Goal: Communication & Community: Answer question/provide support

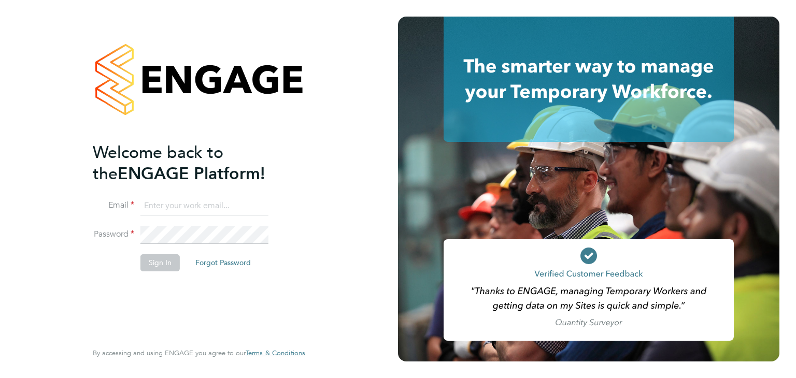
click at [187, 213] on input at bounding box center [204, 206] width 128 height 19
type input "[PERSON_NAME][EMAIL_ADDRESS][PERSON_NAME][DOMAIN_NAME]"
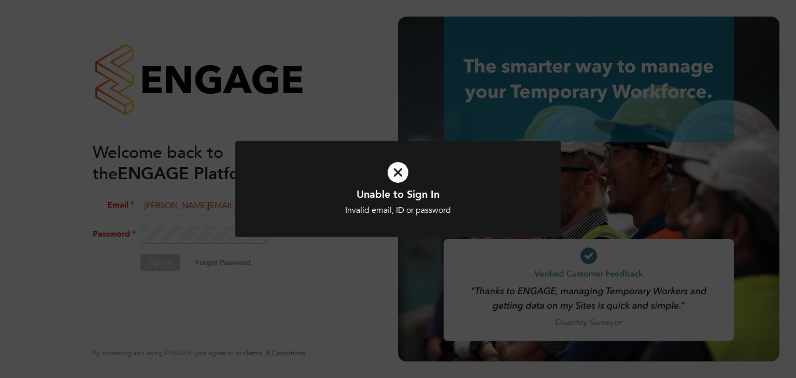
click at [391, 174] on icon at bounding box center [397, 172] width 269 height 40
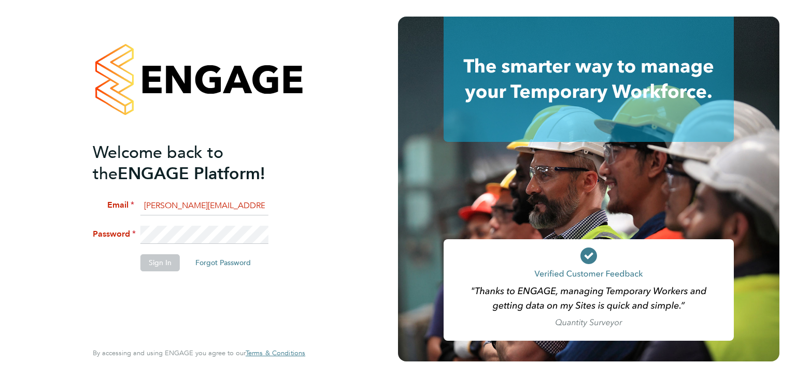
click at [20, 192] on div "Welcome back to the ENGAGE Platform! Email mohon.miah@ncclondon.ac.uk Password …" at bounding box center [199, 189] width 398 height 378
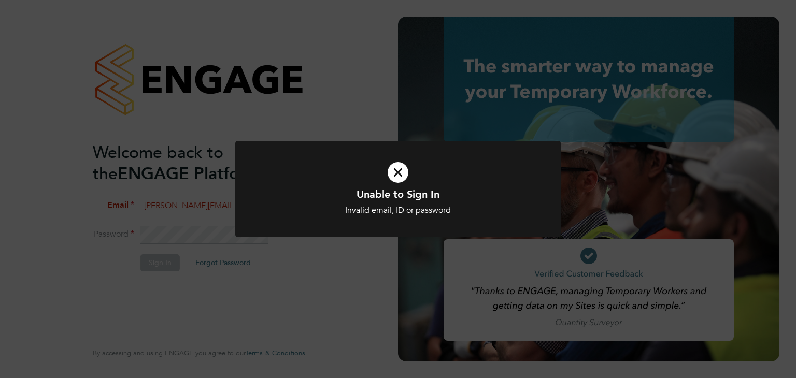
click at [404, 165] on icon at bounding box center [397, 172] width 269 height 40
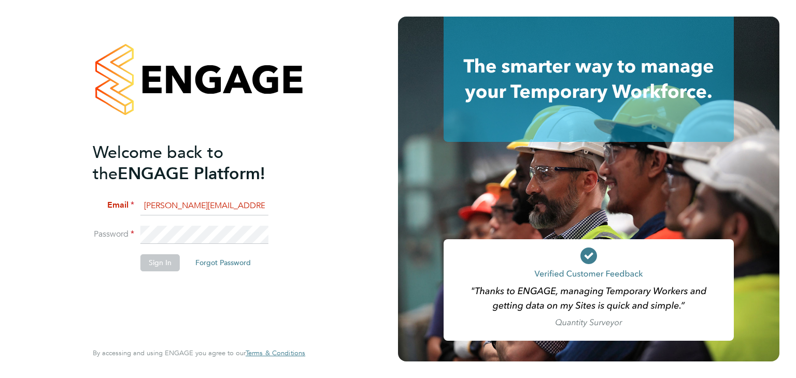
click at [75, 245] on div "Welcome back to the ENGAGE Platform! Email mohon.miah@ncclondon.ac.uk Password …" at bounding box center [199, 189] width 254 height 378
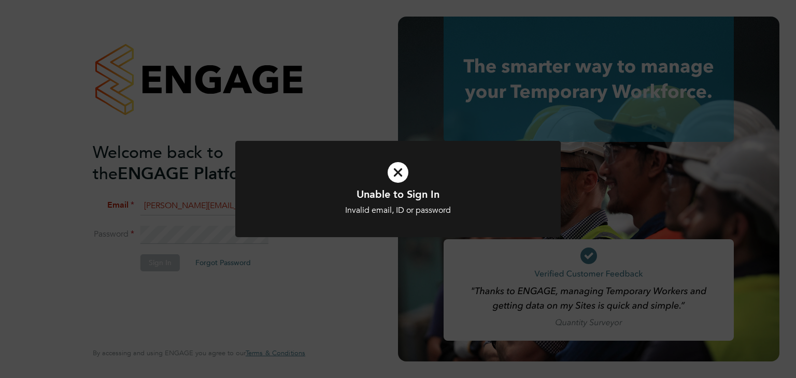
click at [398, 170] on icon at bounding box center [397, 172] width 269 height 40
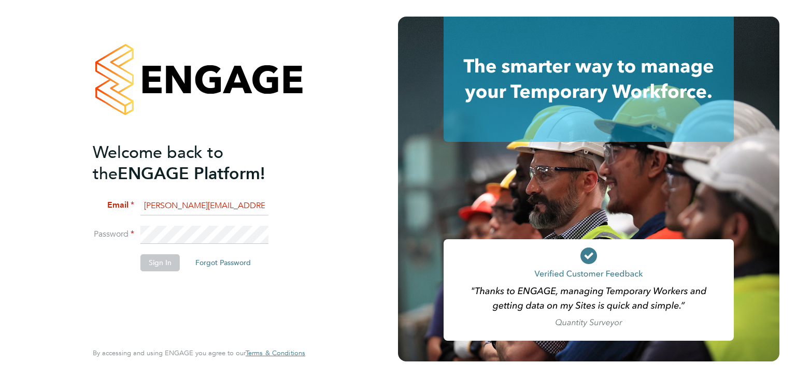
click at [77, 253] on div "Welcome back to the ENGAGE Platform! Email mohon.miah@ncclondon.ac.uk Password …" at bounding box center [199, 189] width 254 height 378
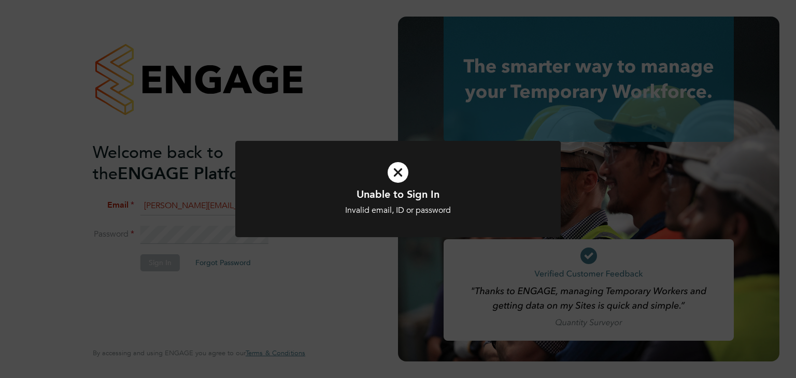
click at [405, 168] on icon at bounding box center [397, 172] width 269 height 40
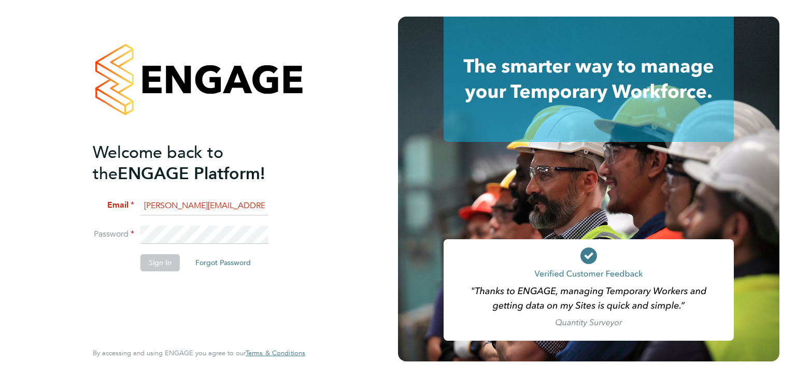
click at [123, 244] on li "Password" at bounding box center [194, 240] width 202 height 29
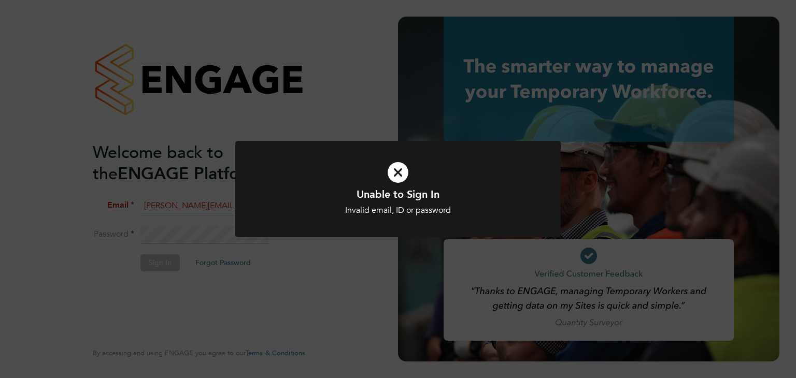
click at [404, 162] on icon at bounding box center [397, 172] width 269 height 40
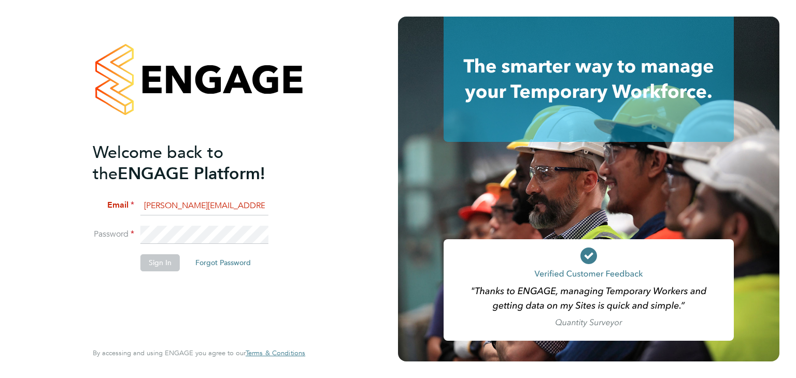
click at [113, 228] on li "Password" at bounding box center [194, 240] width 202 height 29
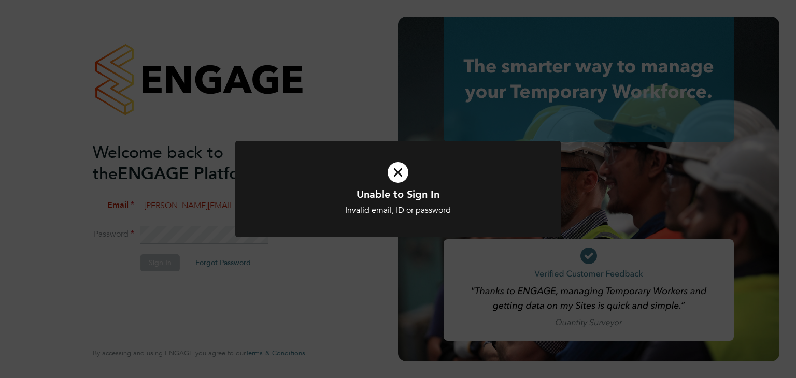
click at [400, 169] on icon at bounding box center [397, 172] width 269 height 40
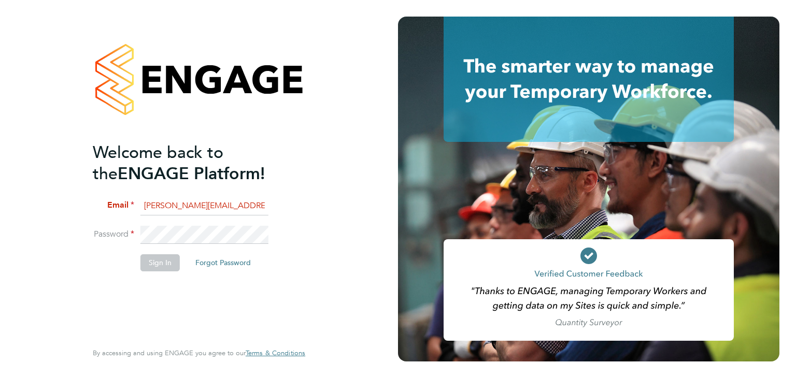
click at [248, 204] on input "[PERSON_NAME][EMAIL_ADDRESS][PERSON_NAME][DOMAIN_NAME]" at bounding box center [204, 206] width 128 height 19
click at [238, 261] on button "Forgot Password" at bounding box center [223, 262] width 72 height 17
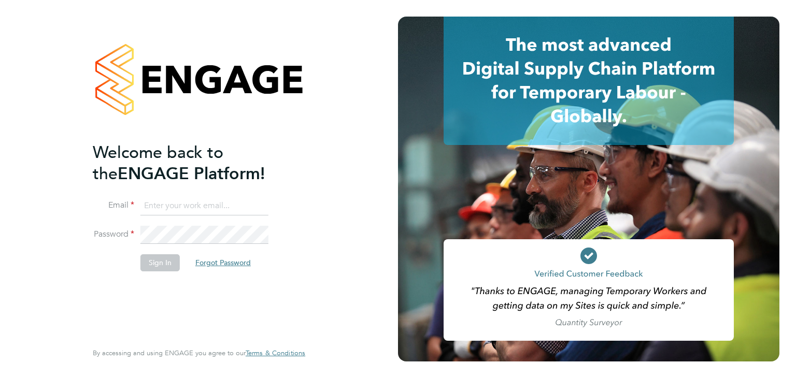
click at [207, 257] on button "Forgot Password" at bounding box center [223, 262] width 72 height 17
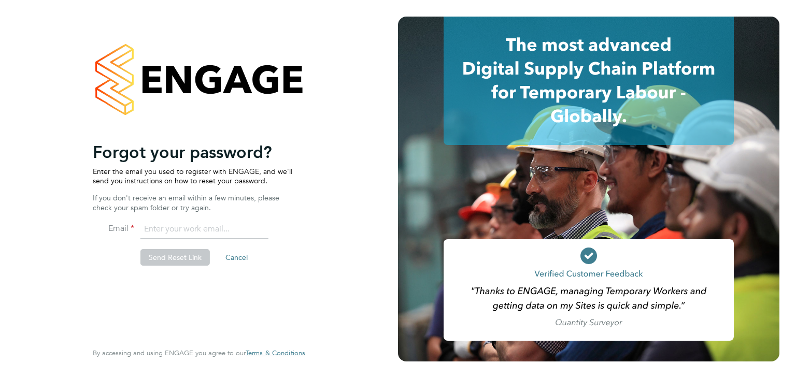
click at [193, 237] on input "email" at bounding box center [204, 229] width 128 height 19
paste input "[PERSON_NAME][EMAIL_ADDRESS][PERSON_NAME][DOMAIN_NAME]"
type input "[PERSON_NAME][EMAIL_ADDRESS][PERSON_NAME][DOMAIN_NAME]"
click at [189, 254] on button "Send Reset Link" at bounding box center [174, 257] width 69 height 17
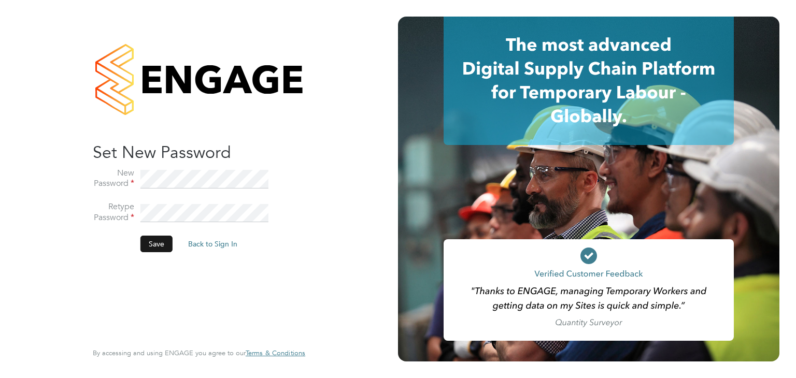
click at [160, 251] on button "Save" at bounding box center [156, 244] width 32 height 17
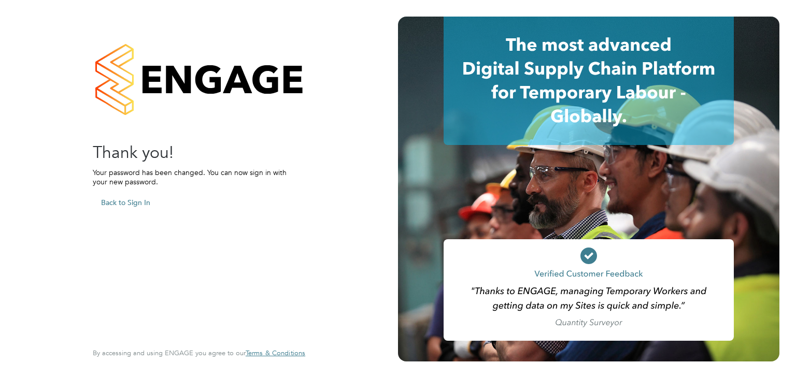
click at [160, 251] on div "Sorry! The link you followed has expired. I want to reset my password Back to S…" at bounding box center [194, 241] width 202 height 198
click at [127, 205] on button "Back to Sign In" at bounding box center [126, 202] width 66 height 17
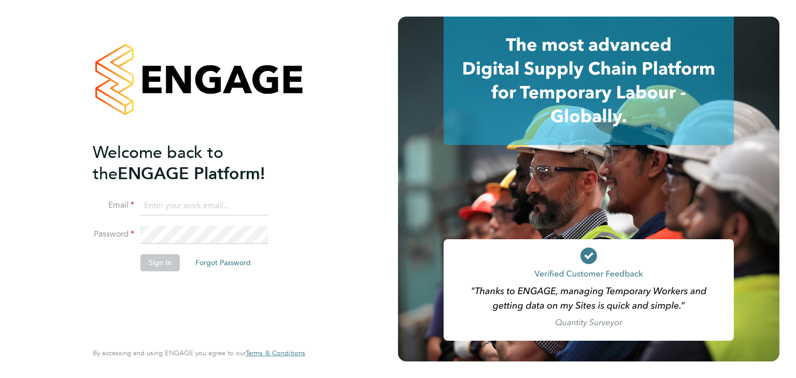
click at [181, 204] on input at bounding box center [204, 206] width 128 height 19
type input "mohon.miah@ncclondon.ac.uk"
click at [154, 266] on button "Sign In" at bounding box center [159, 262] width 39 height 17
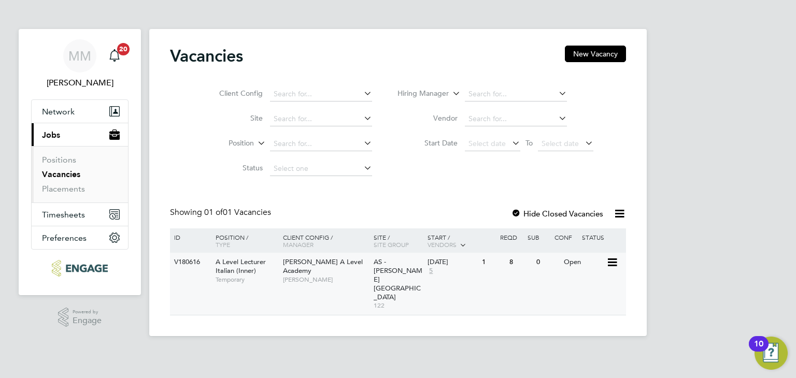
click at [323, 265] on span "Attlee A Level Academy" at bounding box center [323, 266] width 80 height 18
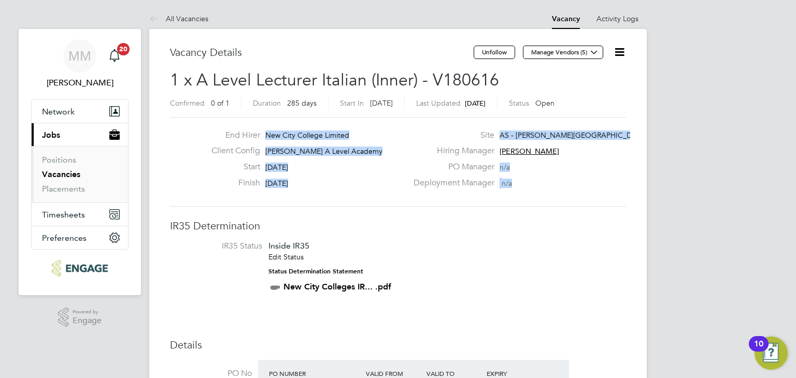
drag, startPoint x: 795, startPoint y: 92, endPoint x: 746, endPoint y: 161, distance: 85.4
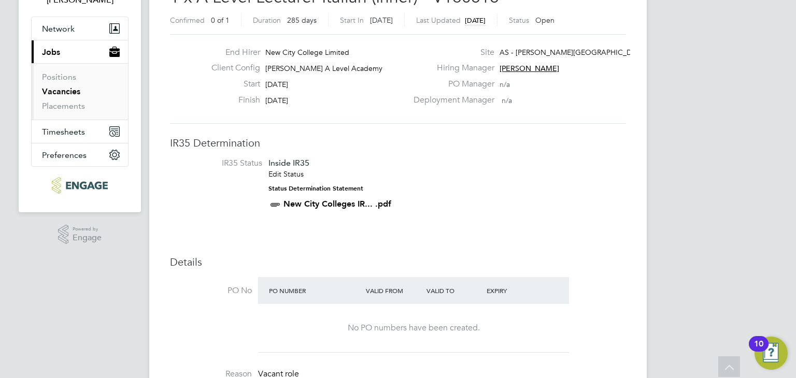
click at [570, 177] on li "IR35 Status Inside IR35 Edit Status Status Determination Statement New City Col…" at bounding box center [397, 186] width 435 height 56
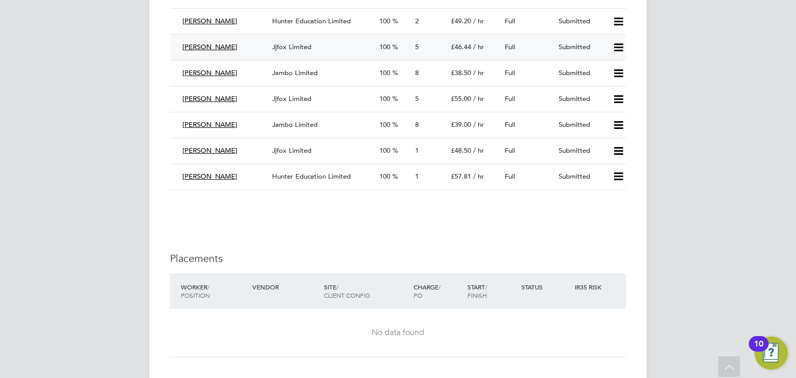
click at [435, 55] on div "[PERSON_NAME] Jjfox Limited 100 5 £46.44 / hr Full Submitted" at bounding box center [398, 47] width 456 height 26
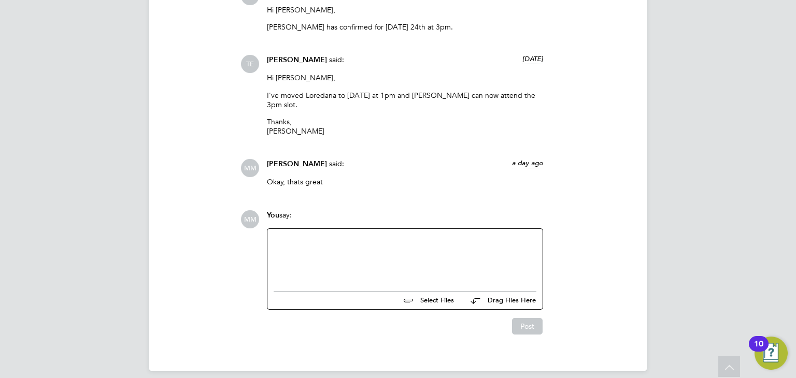
click at [340, 236] on div at bounding box center [405, 257] width 263 height 45
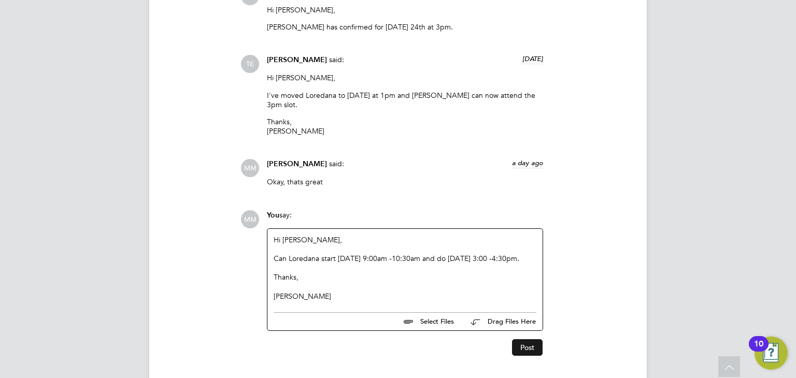
click at [535, 339] on button "Post" at bounding box center [527, 347] width 31 height 17
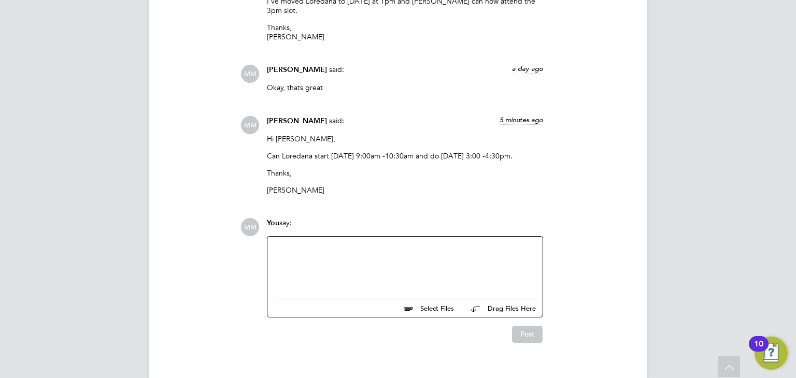
scroll to position [1281, 0]
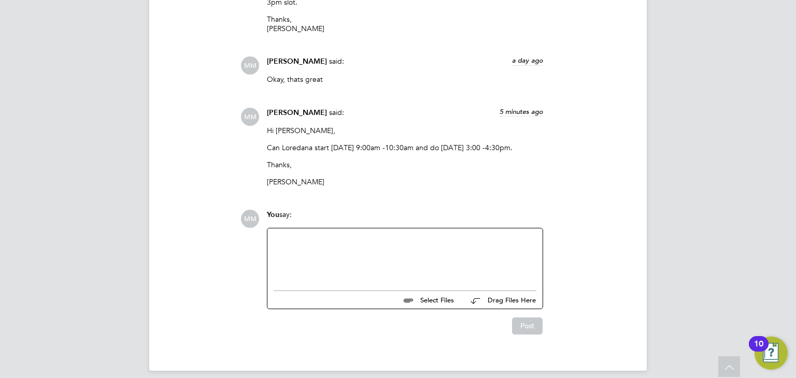
click at [407, 245] on div at bounding box center [405, 257] width 263 height 45
click at [0, 0] on div "I" at bounding box center [0, 0] width 0 height 0
click at [412, 235] on div "We would like to appoint her for the italian position" at bounding box center [405, 257] width 263 height 45
click at [532, 318] on button "Post" at bounding box center [527, 326] width 31 height 17
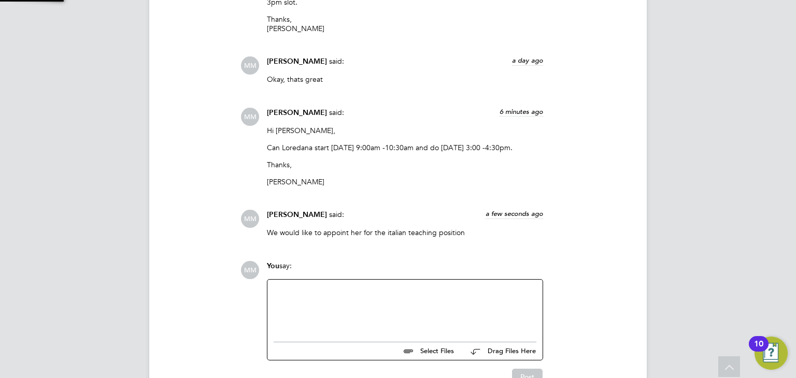
scroll to position [1332, 0]
